Goal: Task Accomplishment & Management: Manage account settings

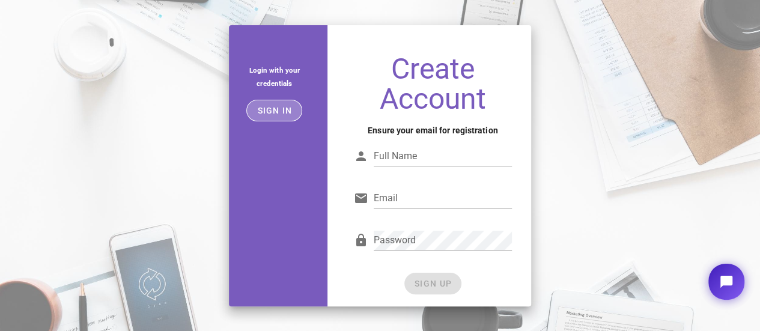
click at [273, 101] on button "Sign in" at bounding box center [274, 111] width 56 height 22
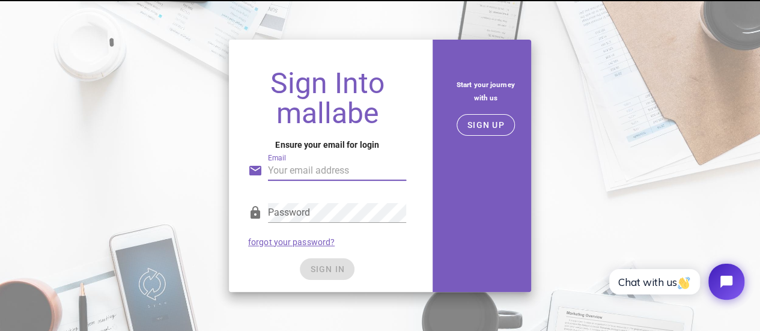
click at [314, 177] on input "Email" at bounding box center [337, 170] width 138 height 19
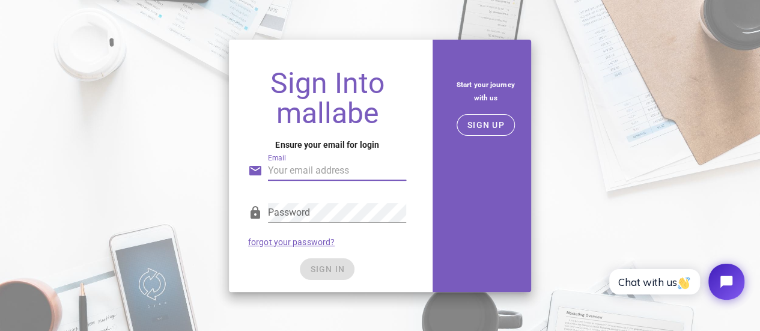
type input "vegito54@ymail.com"
click at [281, 207] on div "Password" at bounding box center [337, 212] width 138 height 19
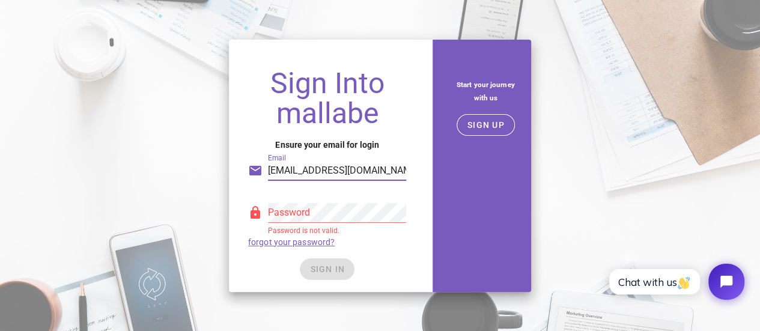
drag, startPoint x: 365, startPoint y: 172, endPoint x: 211, endPoint y: 167, distance: 153.8
click at [211, 167] on div "Sign Into mallabe Ensure your email for login Email vegito54@ymail.com Password…" at bounding box center [380, 165] width 760 height 267
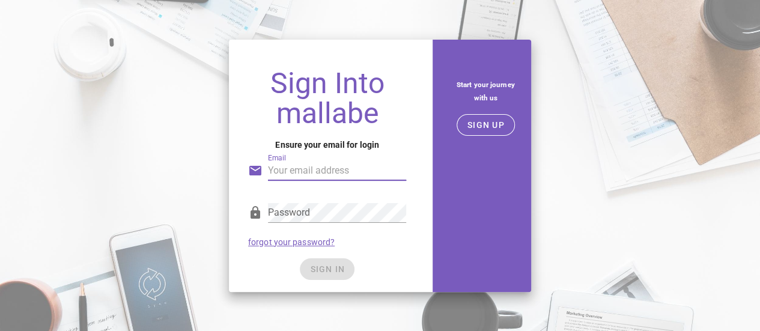
click at [375, 166] on input "Email" at bounding box center [337, 170] width 138 height 19
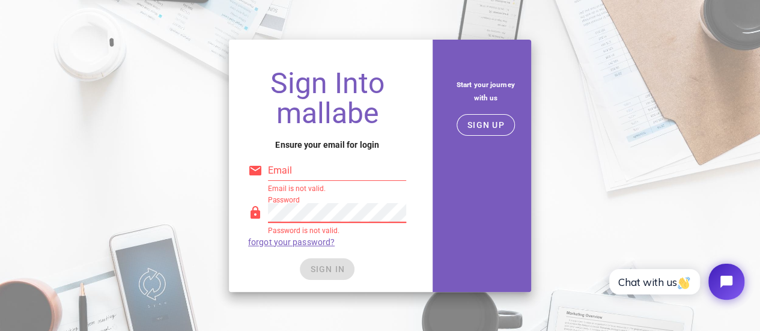
type input "vegito54@ymail.com"
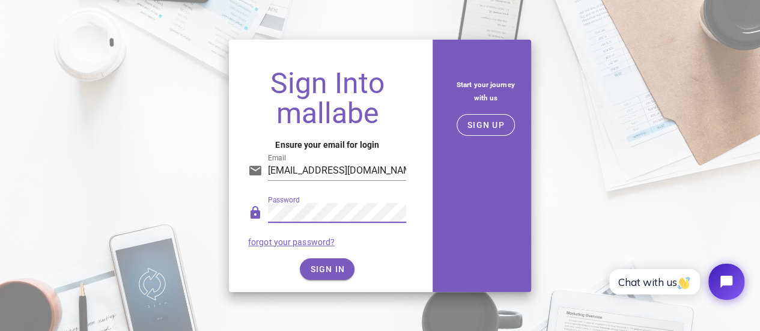
click at [330, 257] on form "Email vegito54@ymail.com Password forgot your password? SIGN IN" at bounding box center [327, 212] width 158 height 136
click at [332, 274] on button "SIGN IN" at bounding box center [327, 269] width 55 height 22
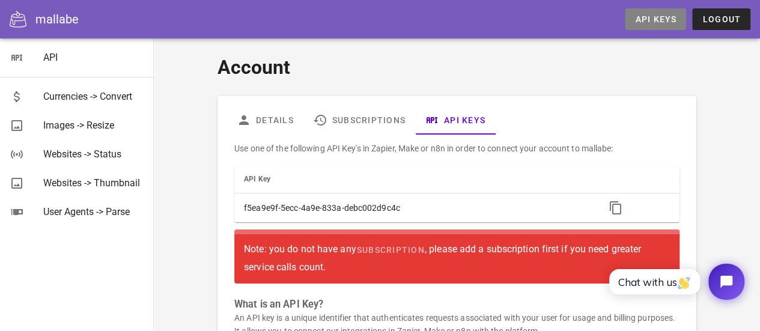
click at [670, 10] on link "API Keys" at bounding box center [655, 19] width 61 height 22
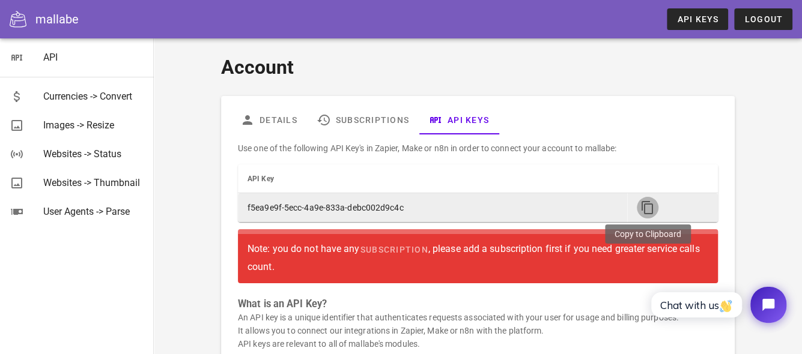
click at [643, 210] on icon "button" at bounding box center [647, 208] width 14 height 14
